Goal: Task Accomplishment & Management: Complete application form

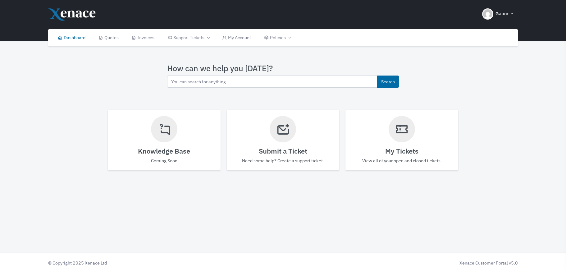
click at [280, 138] on icon at bounding box center [283, 129] width 14 height 21
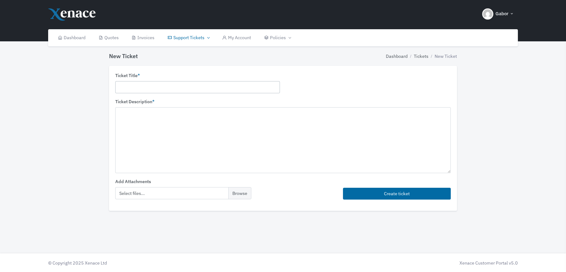
click at [169, 86] on input "text" at bounding box center [197, 87] width 165 height 12
type input "Adobe subscription"
click at [312, 110] on textarea "We paid the Adobe subscription renewal fee to Xenace on [DATE] [DATE], the adob…" at bounding box center [283, 140] width 336 height 66
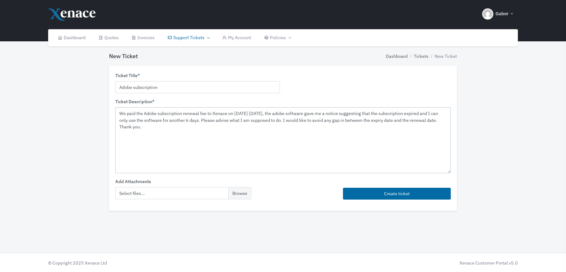
type textarea "We paid the Adobe subscription renewal fee to Xenace on [DATE] [DATE], the adob…"
click at [133, 87] on input "Adobe subscription" at bounding box center [197, 87] width 165 height 12
type input "Adobe Acrobat DC subscription"
click at [158, 114] on textarea "We paid the Adobe subscription renewal fee to Xenace on [DATE] [DATE], the adob…" at bounding box center [283, 140] width 336 height 66
click at [299, 111] on textarea "We paid the Adobe Acrobat DC subscription renewal fee to Xenace on [DATE] [DATE…" at bounding box center [283, 140] width 336 height 66
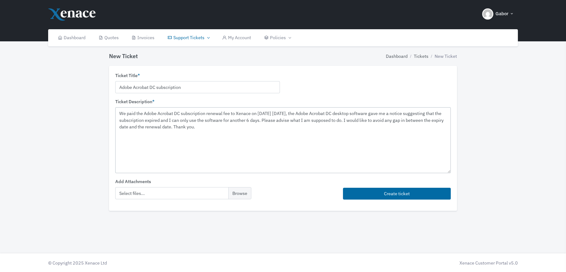
click at [169, 118] on textarea "We paid the Adobe Acrobat DC subscription renewal fee to Xenace on [DATE] [DATE…" at bounding box center [283, 140] width 336 height 66
type textarea "We paid the Adobe Acrobat DC subscription renewal fee to Xenace on [DATE] [DATE…"
click at [206, 87] on input "Adobe Acrobat DC subscription" at bounding box center [197, 87] width 165 height 12
type input "Adobe Acrobat DC subscription renewal"
click at [396, 192] on button "Create ticket" at bounding box center [397, 194] width 108 height 12
